Goal: Check status: Check status

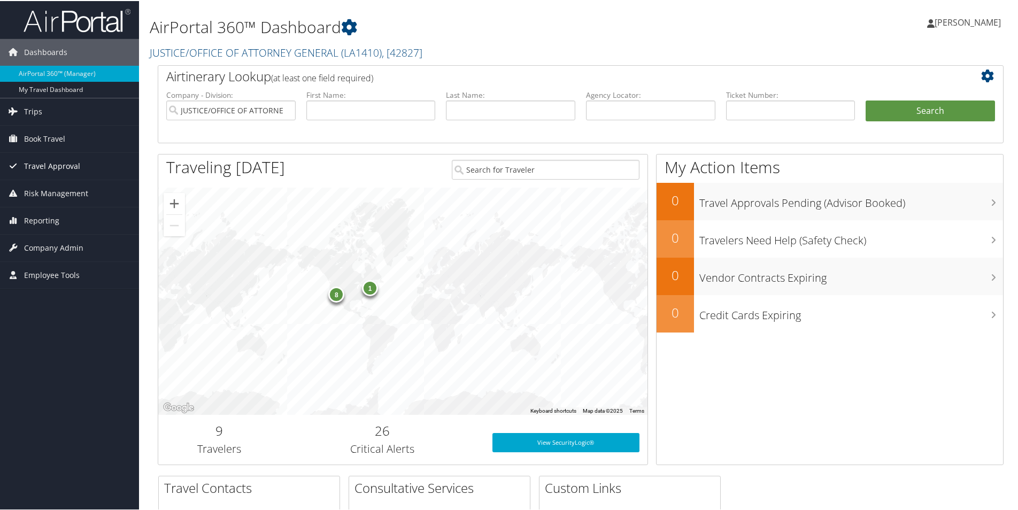
click at [40, 165] on span "Travel Approval" at bounding box center [52, 165] width 56 height 27
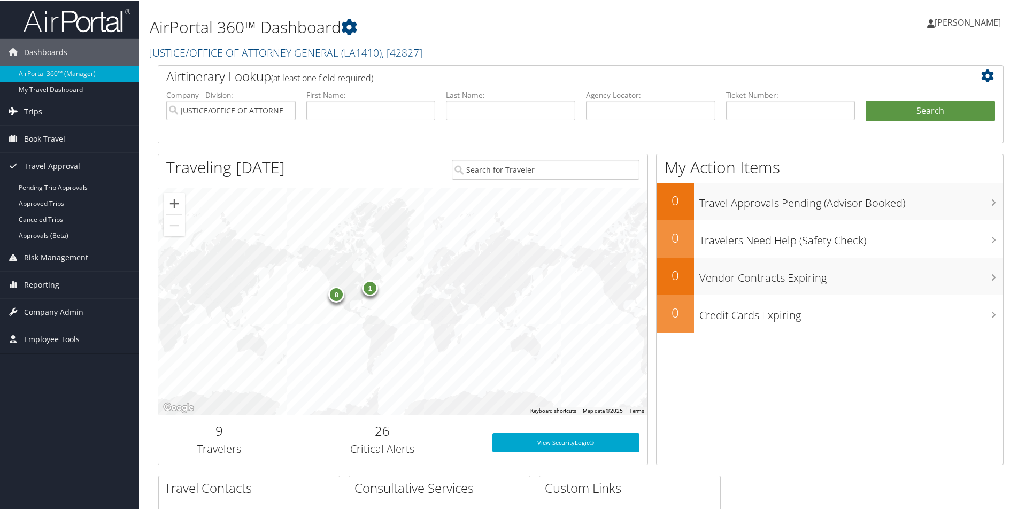
click at [27, 111] on span "Trips" at bounding box center [33, 110] width 18 height 27
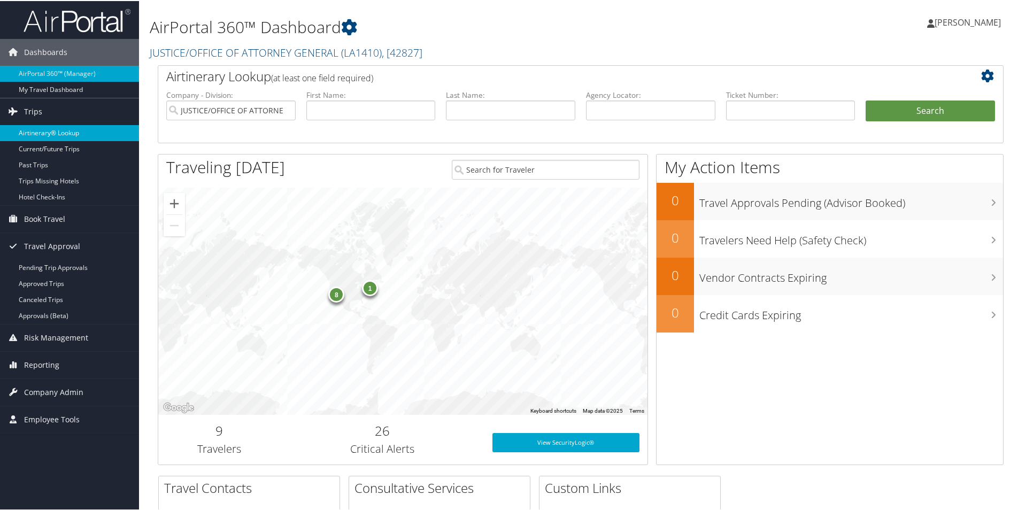
click at [50, 132] on link "Airtinerary® Lookup" at bounding box center [69, 132] width 139 height 16
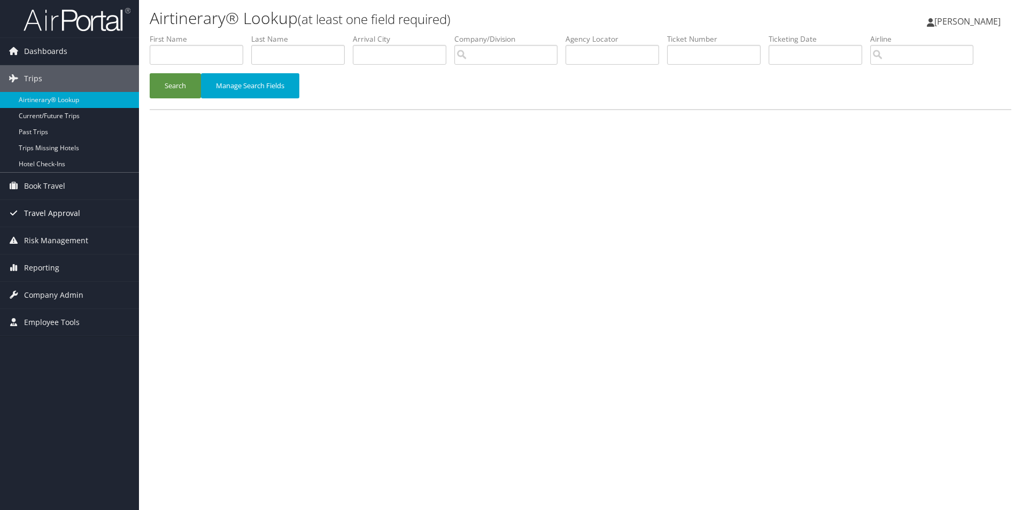
click at [66, 210] on span "Travel Approval" at bounding box center [52, 213] width 56 height 27
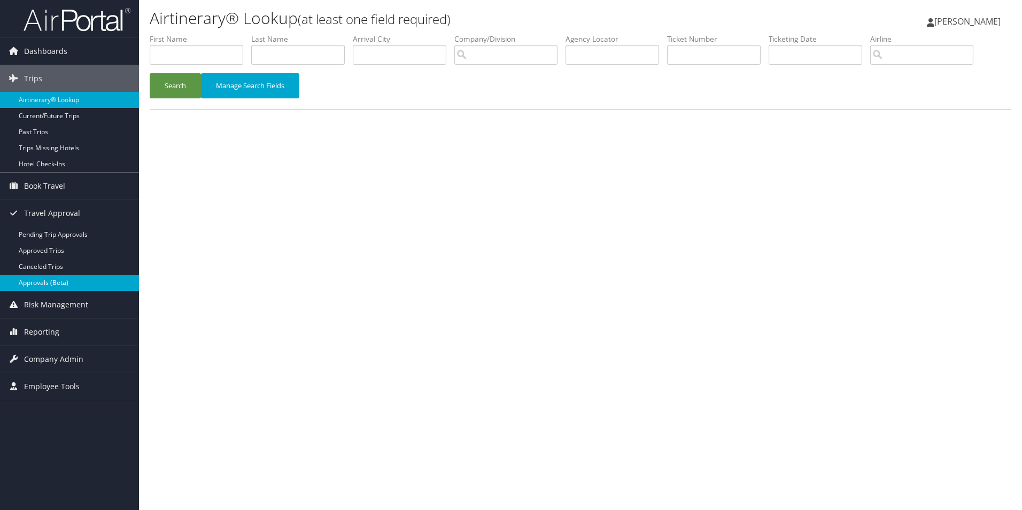
click at [61, 281] on link "Approvals (Beta)" at bounding box center [69, 283] width 139 height 16
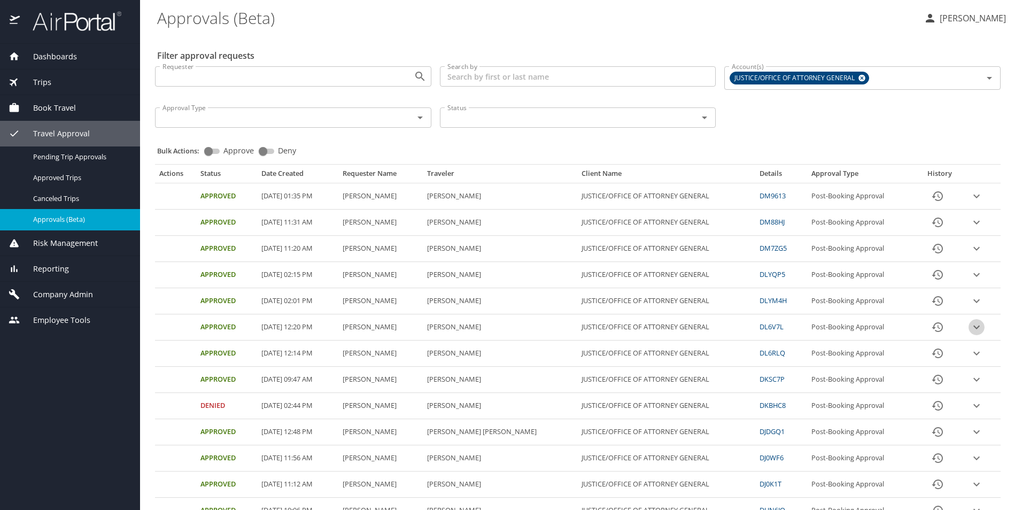
click at [974, 326] on icon "expand row" at bounding box center [977, 328] width 6 height 4
